Goal: Task Accomplishment & Management: Manage account settings

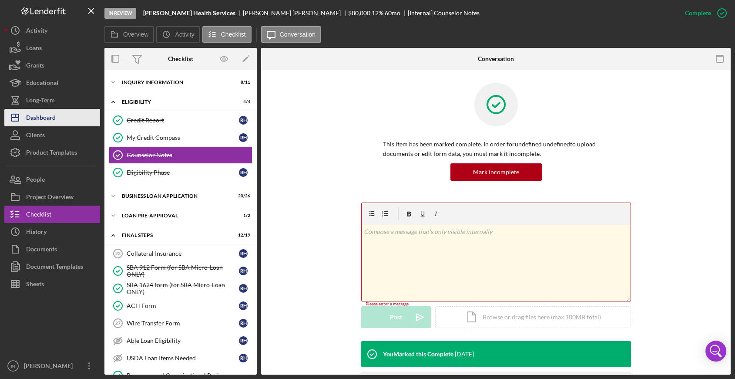
click at [44, 115] on div "Dashboard" at bounding box center [41, 119] width 30 height 20
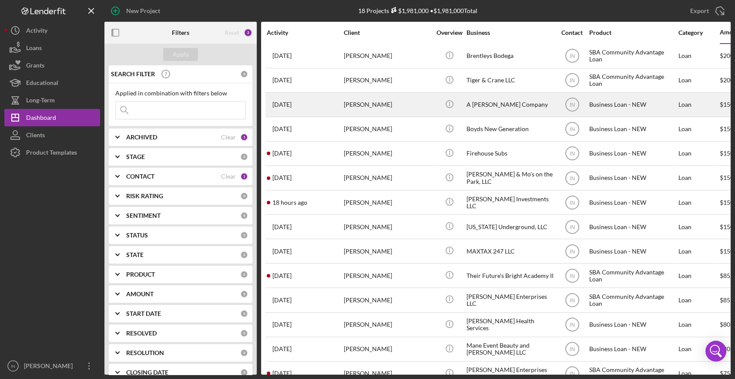
click at [411, 99] on div "[PERSON_NAME]" at bounding box center [387, 104] width 87 height 23
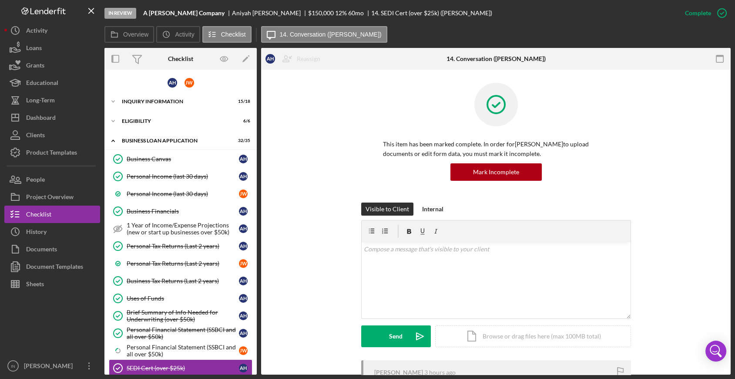
scroll to position [144, 0]
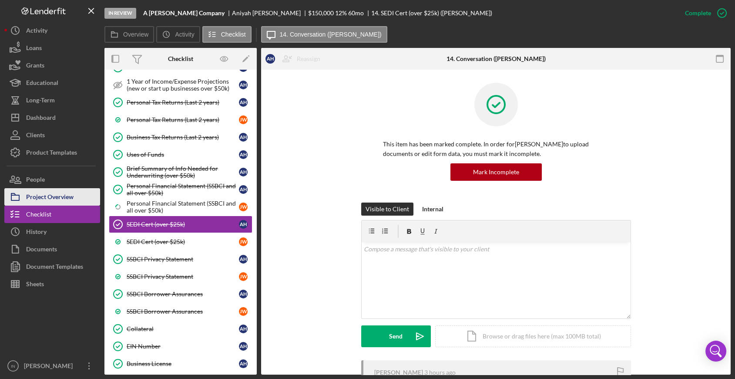
click at [67, 195] on div "Project Overview" at bounding box center [49, 198] width 47 height 20
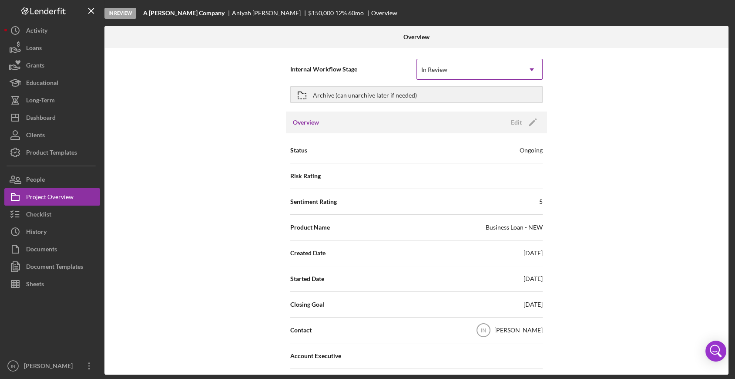
click at [475, 67] on div "In Review" at bounding box center [469, 70] width 104 height 20
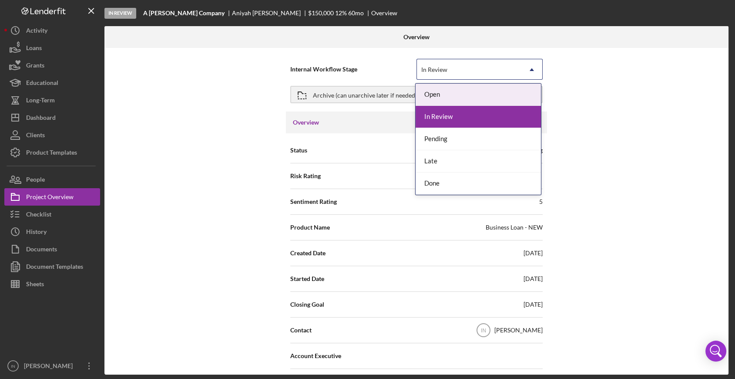
click at [475, 67] on div "In Review" at bounding box center [469, 70] width 104 height 20
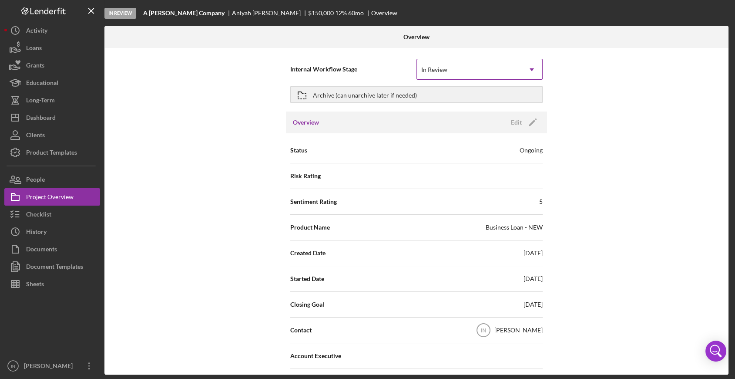
click at [485, 64] on div "In Review" at bounding box center [469, 70] width 104 height 20
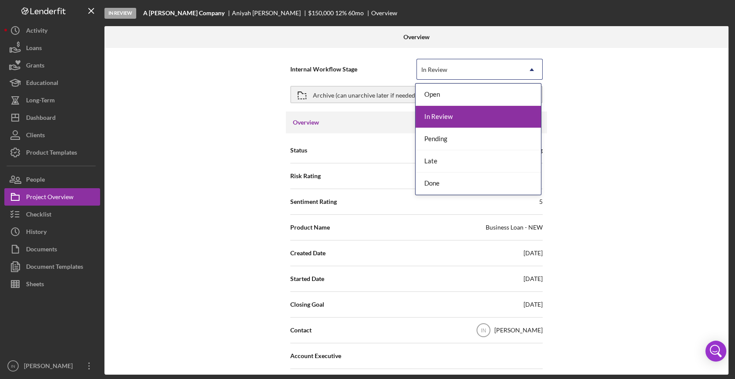
click at [474, 111] on div "In Review" at bounding box center [478, 117] width 125 height 22
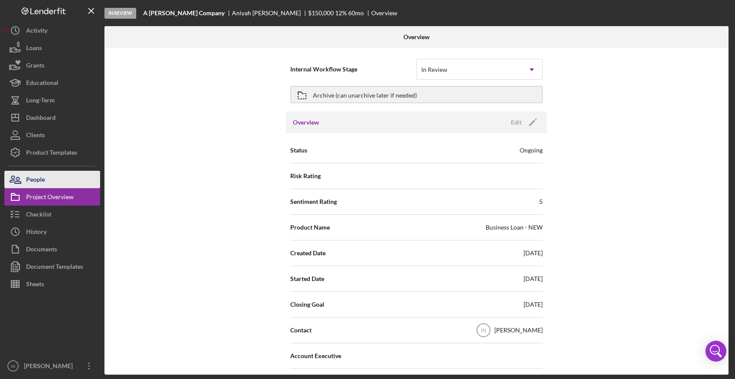
click at [47, 180] on button "People" at bounding box center [52, 179] width 96 height 17
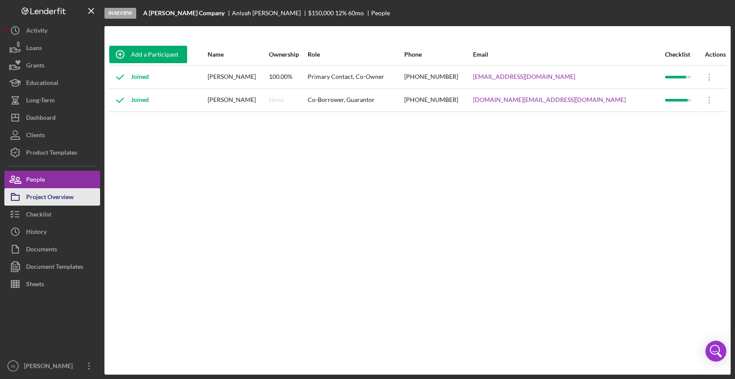
click at [51, 194] on div "Project Overview" at bounding box center [49, 198] width 47 height 20
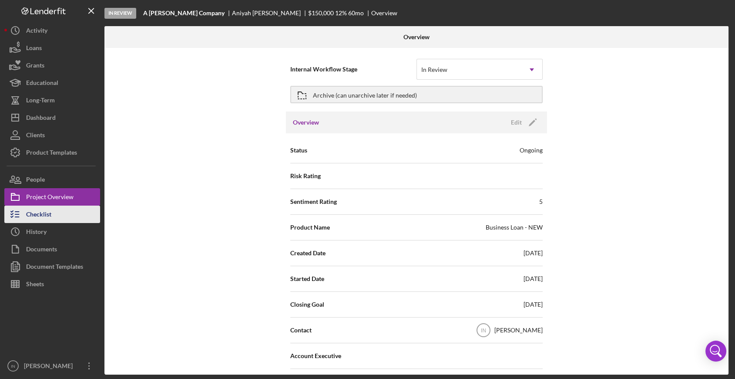
click at [54, 214] on button "Checklist" at bounding box center [52, 213] width 96 height 17
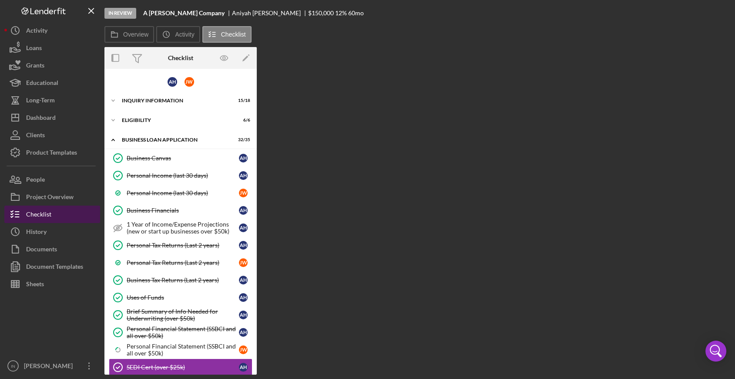
scroll to position [144, 0]
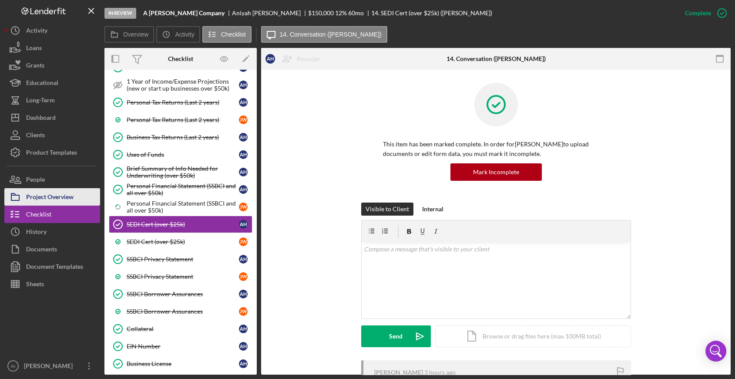
click at [59, 198] on div "Project Overview" at bounding box center [49, 198] width 47 height 20
